Goal: Register for event/course

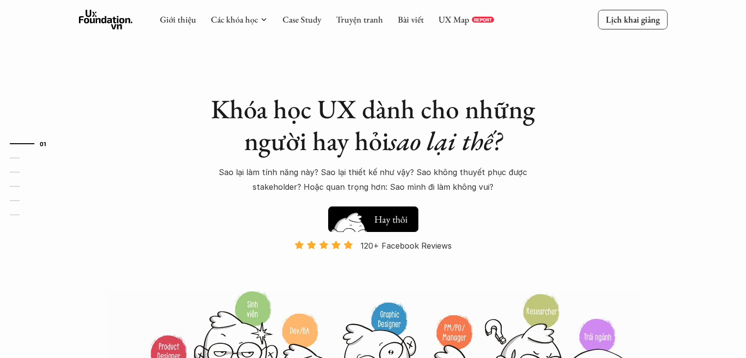
drag, startPoint x: 0, startPoint y: 0, endPoint x: 393, endPoint y: 219, distance: 449.4
click at [393, 219] on h5 "Xem thử" at bounding box center [391, 217] width 34 height 14
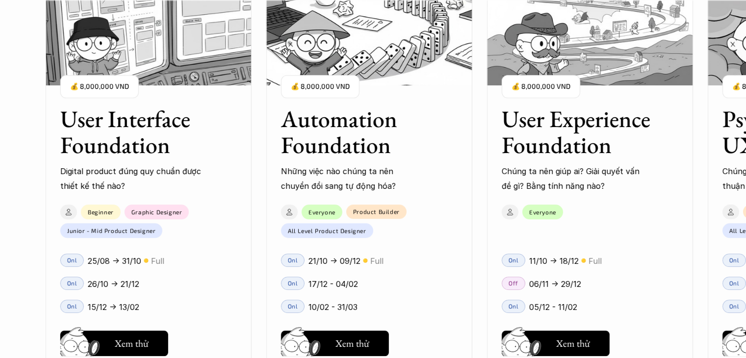
scroll to position [894, 0]
click at [583, 338] on h5 "Hay thôi" at bounding box center [572, 344] width 33 height 14
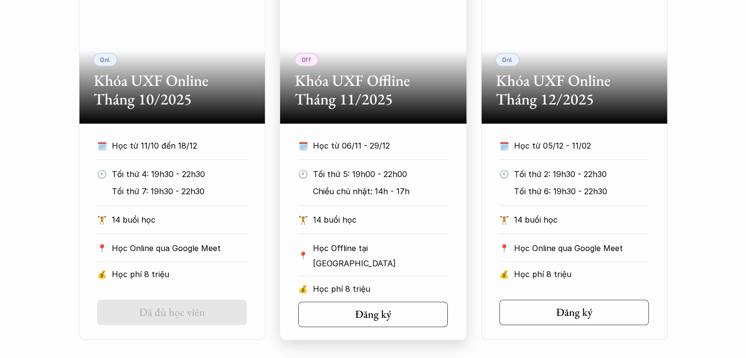
scroll to position [533, 0]
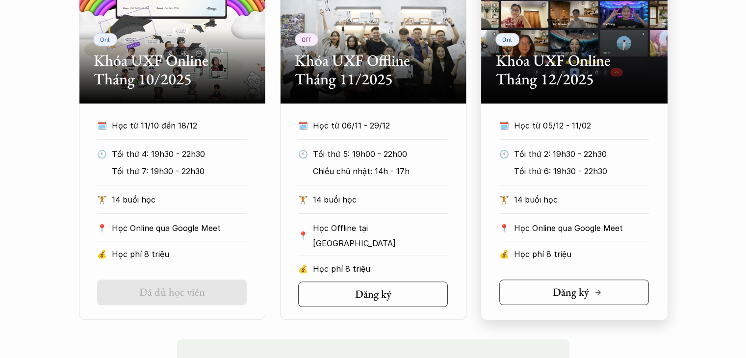
click at [558, 289] on h5 "Đăng ký" at bounding box center [571, 292] width 36 height 13
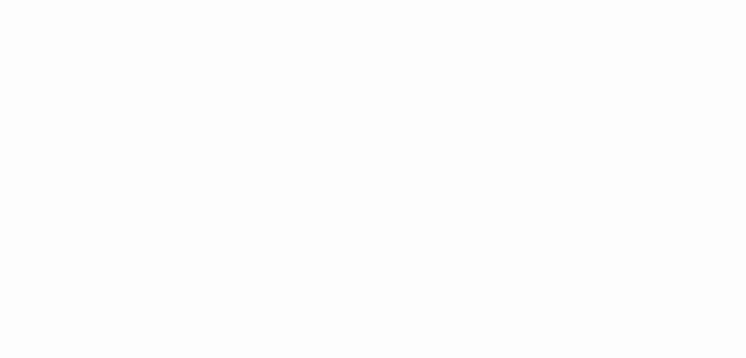
scroll to position [1472, 0]
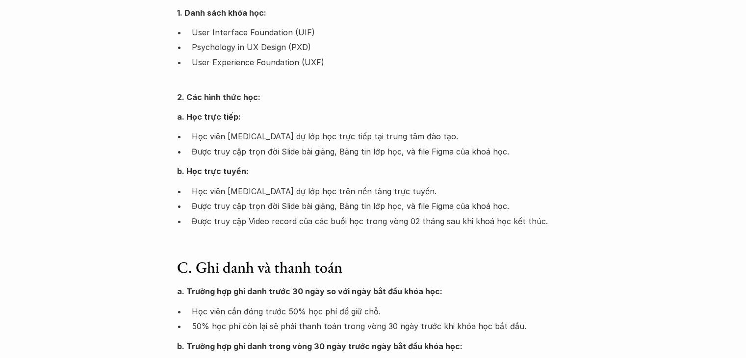
scroll to position [310, 0]
click at [230, 138] on p "Học viên [MEDICAL_DATA] dự lớp học trực tiếp tại trung tâm đào tạo." at bounding box center [381, 136] width 378 height 15
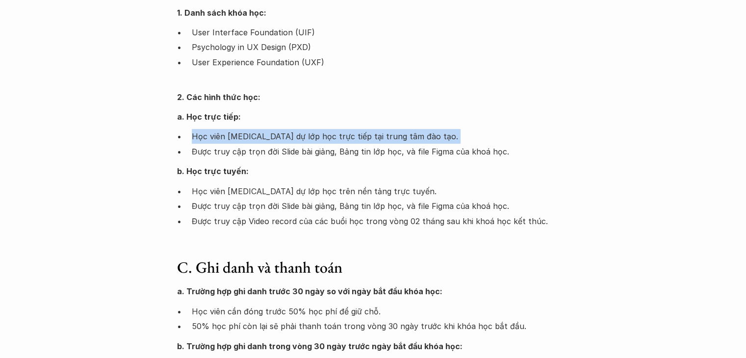
click at [230, 138] on p "Học viên [MEDICAL_DATA] dự lớp học trực tiếp tại trung tâm đào tạo." at bounding box center [381, 136] width 378 height 15
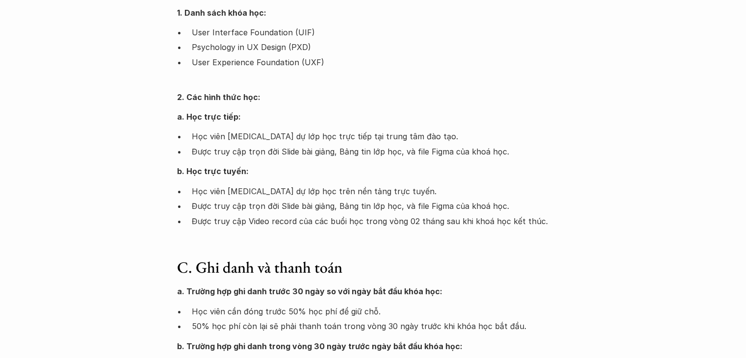
click at [243, 153] on p "Được truy cập trọn đời Slide bài giảng, Bảng tin lớp học, và file Figma của kho…" at bounding box center [381, 151] width 378 height 15
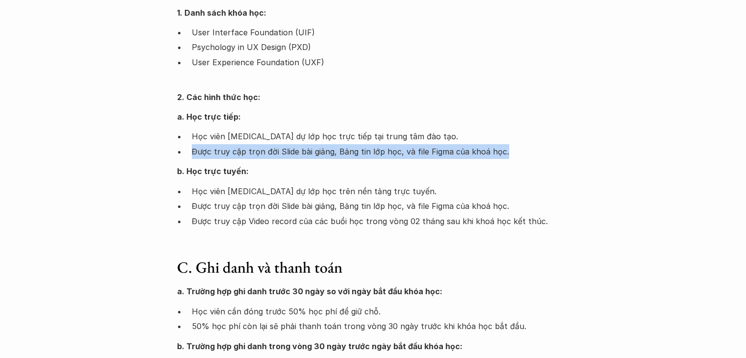
click at [243, 153] on p "Được truy cập trọn đời Slide bài giảng, Bảng tin lớp học, và file Figma của kho…" at bounding box center [381, 151] width 378 height 15
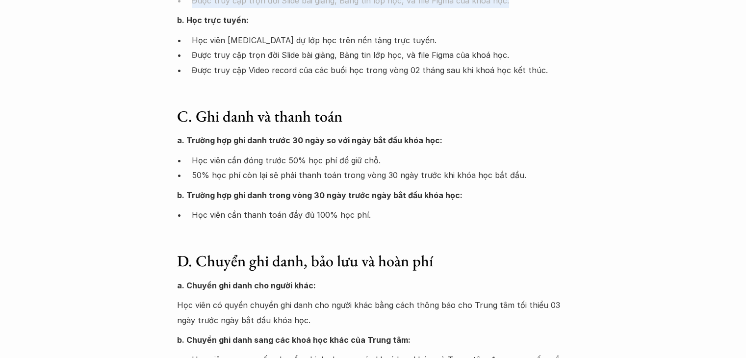
scroll to position [494, 0]
